Goal: Information Seeking & Learning: Learn about a topic

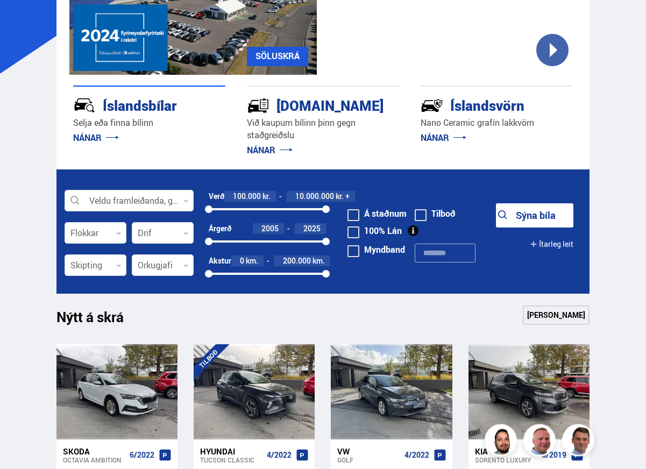
scroll to position [224, 0]
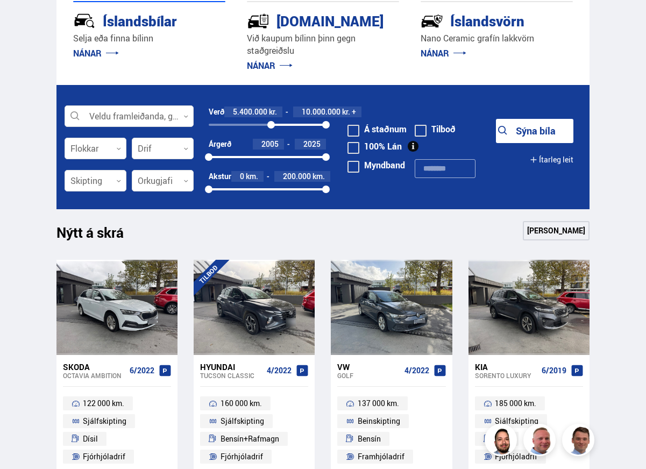
drag, startPoint x: 211, startPoint y: 123, endPoint x: 270, endPoint y: 136, distance: 60.6
click at [271, 136] on div "Verð 5.400.000 kr. 10.000.000 kr. + 5367890 10000000" at bounding box center [267, 123] width 117 height 32
click at [552, 231] on link "[PERSON_NAME]" at bounding box center [556, 230] width 67 height 19
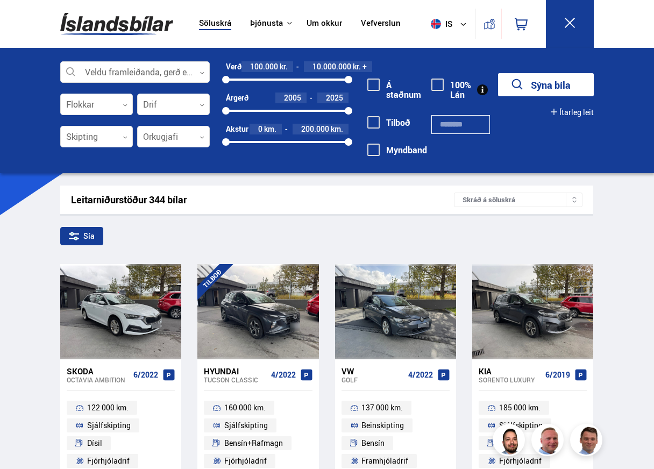
click at [566, 20] on icon at bounding box center [569, 22] width 13 height 13
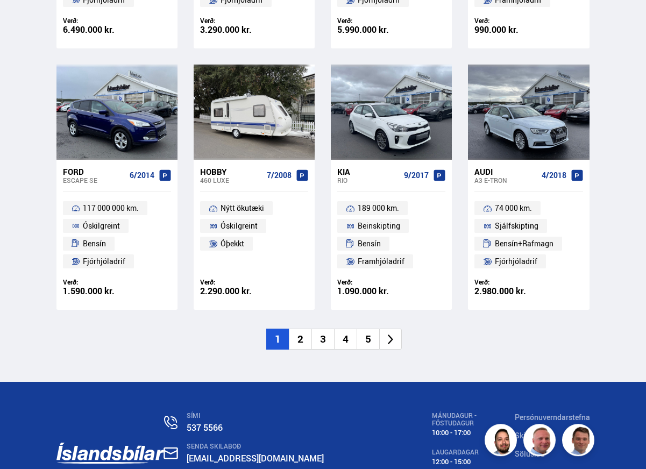
scroll to position [1464, 0]
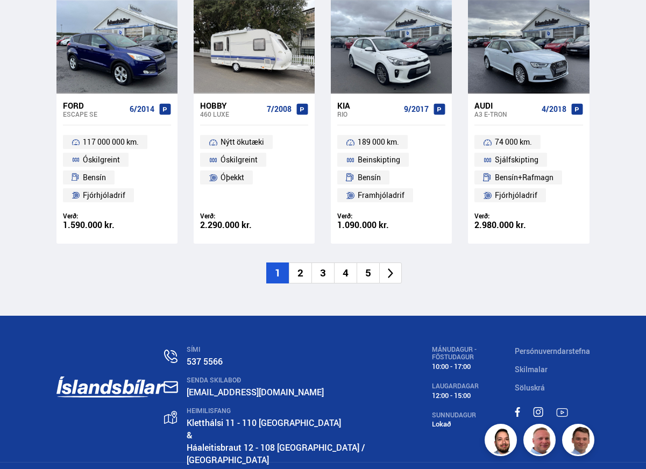
click at [301, 273] on li "2" at bounding box center [300, 273] width 23 height 21
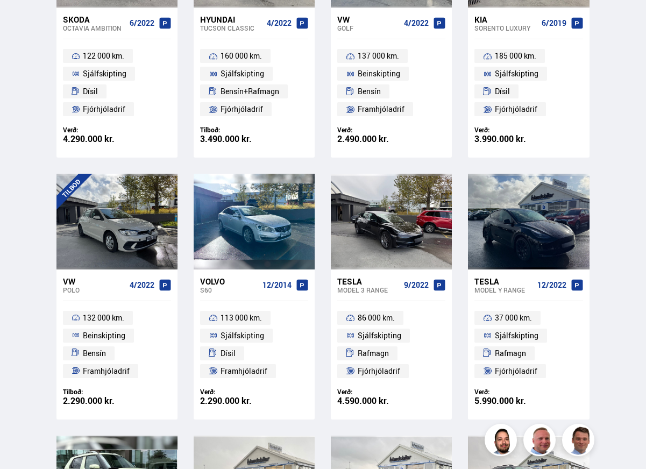
scroll to position [51, 0]
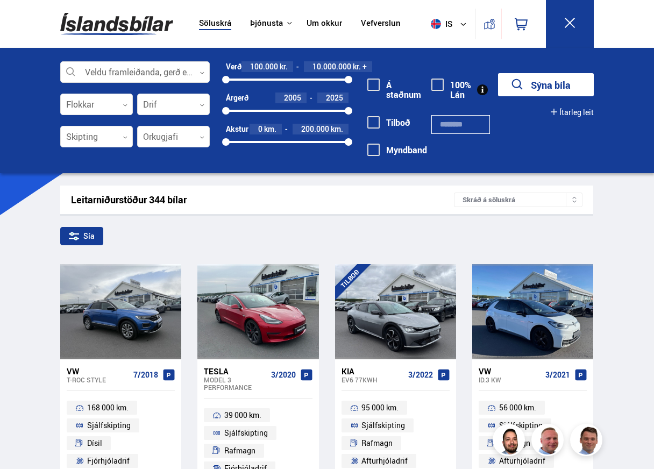
click at [391, 237] on div "Sía" at bounding box center [326, 238] width 533 height 23
drag, startPoint x: 399, startPoint y: 241, endPoint x: 401, endPoint y: 234, distance: 6.7
click at [401, 234] on div "Sía" at bounding box center [326, 238] width 533 height 23
click at [572, 20] on icon at bounding box center [570, 23] width 10 height 10
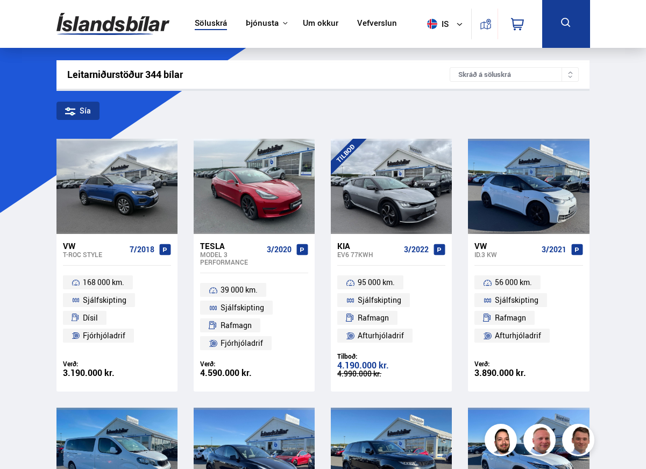
click at [212, 22] on link "Söluskrá" at bounding box center [211, 23] width 32 height 11
